Goal: Information Seeking & Learning: Learn about a topic

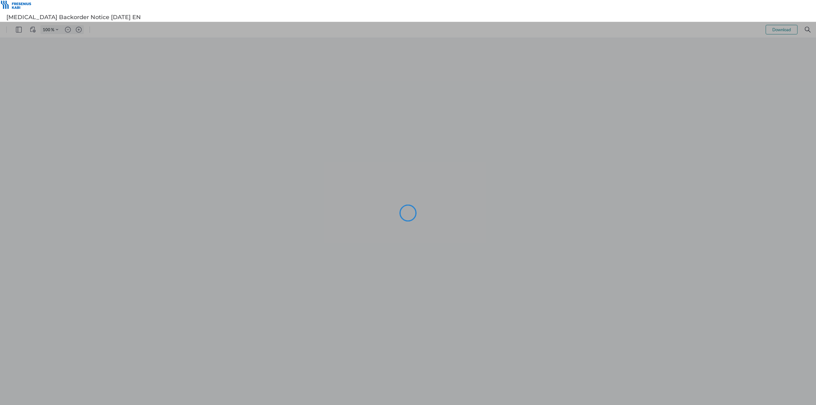
type input "144"
type input "128"
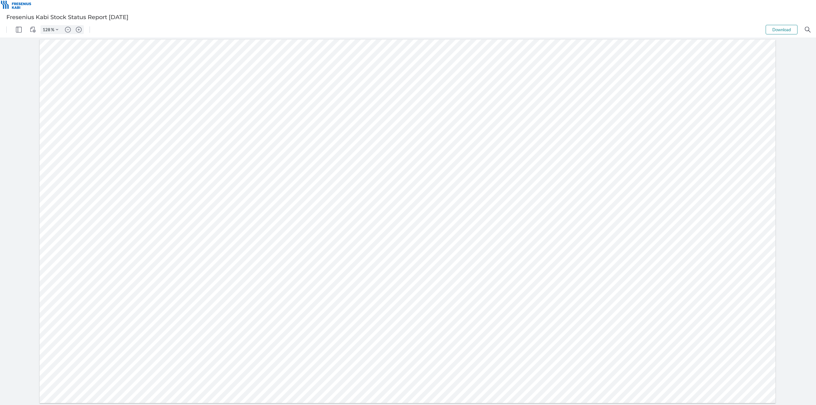
click at [166, 209] on div at bounding box center [408, 222] width 736 height 364
click at [172, 210] on div at bounding box center [408, 222] width 736 height 364
drag, startPoint x: 176, startPoint y: 209, endPoint x: 158, endPoint y: 209, distance: 17.5
click at [158, 209] on div at bounding box center [408, 222] width 736 height 364
